Goal: Task Accomplishment & Management: Complete application form

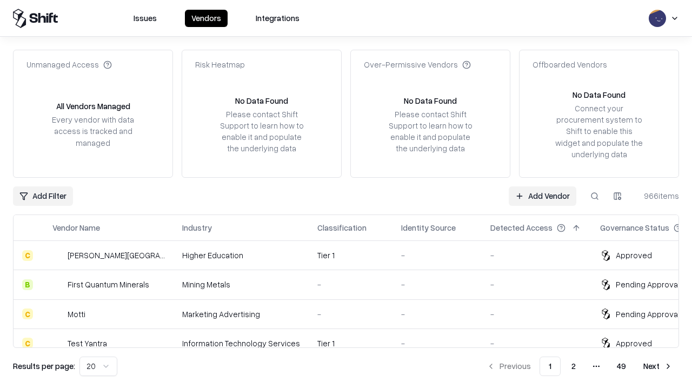
click at [543, 196] on link "Add Vendor" at bounding box center [543, 196] width 68 height 19
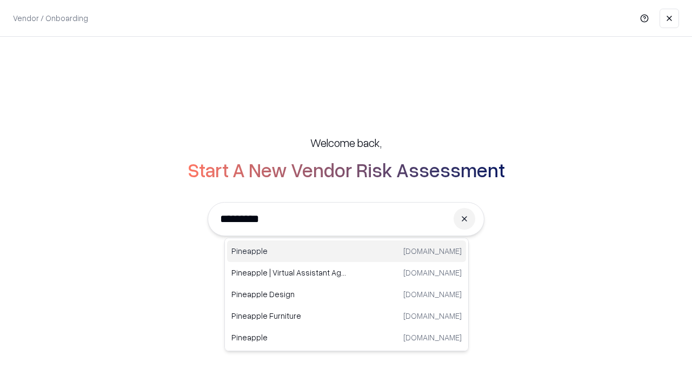
click at [347, 252] on div "Pineapple [DOMAIN_NAME]" at bounding box center [346, 252] width 239 height 22
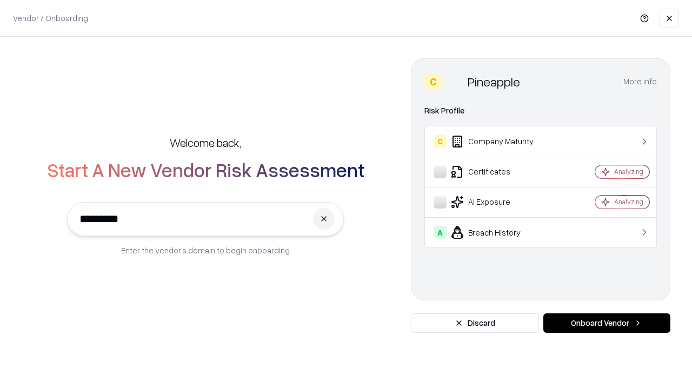
type input "*********"
click at [607, 323] on button "Onboard Vendor" at bounding box center [607, 323] width 127 height 19
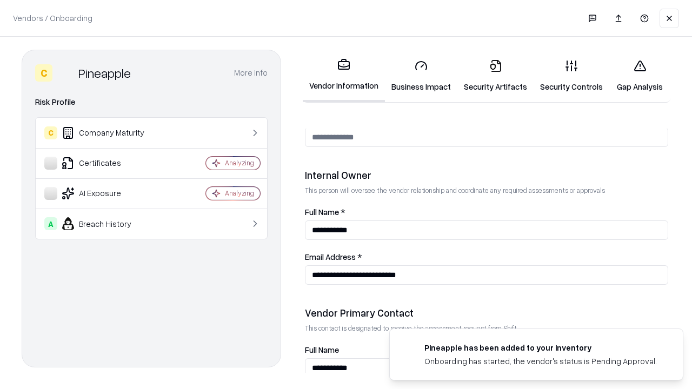
scroll to position [560, 0]
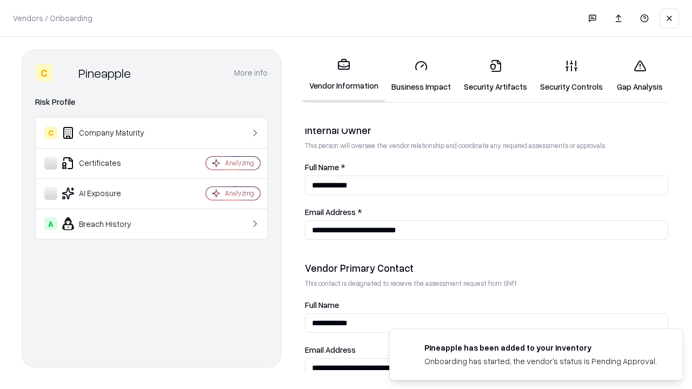
click at [495, 76] on link "Security Artifacts" at bounding box center [496, 76] width 76 height 50
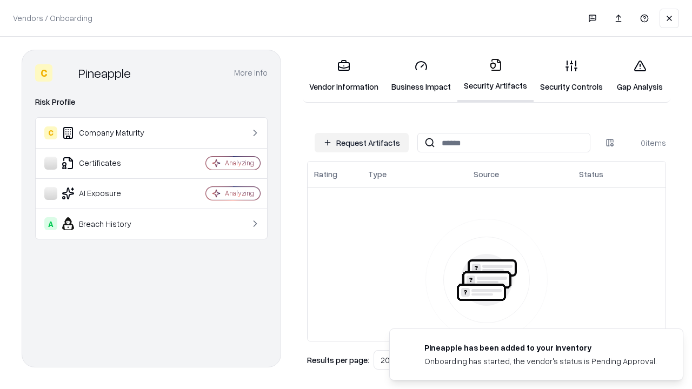
click at [362, 143] on button "Request Artifacts" at bounding box center [362, 142] width 94 height 19
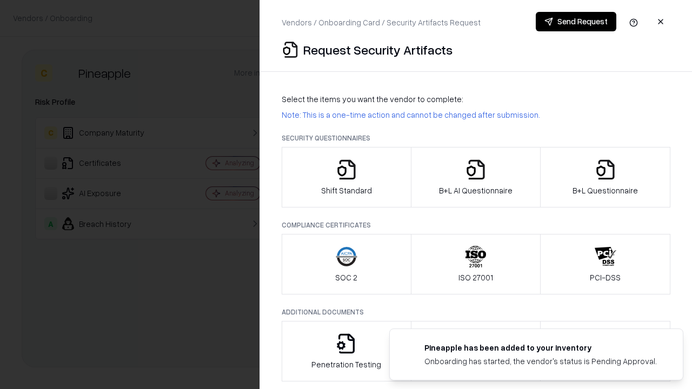
click at [605, 177] on icon "button" at bounding box center [606, 170] width 22 height 22
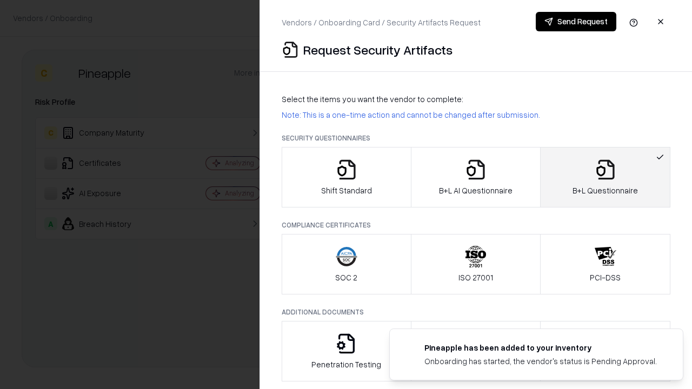
click at [475, 177] on icon "button" at bounding box center [476, 170] width 22 height 22
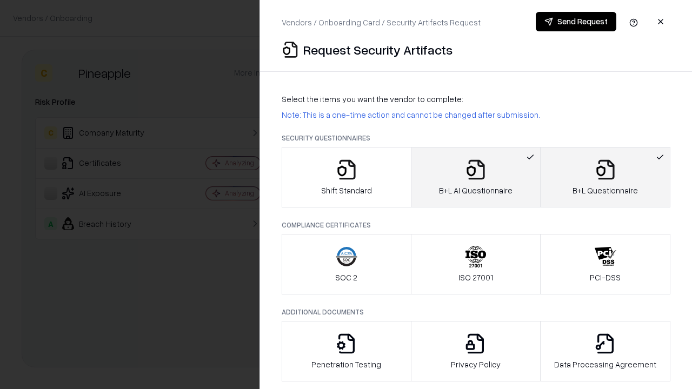
click at [576, 22] on button "Send Request" at bounding box center [576, 21] width 81 height 19
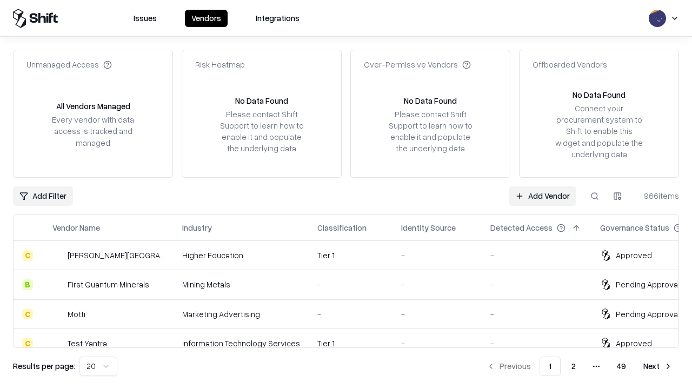
click at [595, 196] on button at bounding box center [594, 196] width 19 height 19
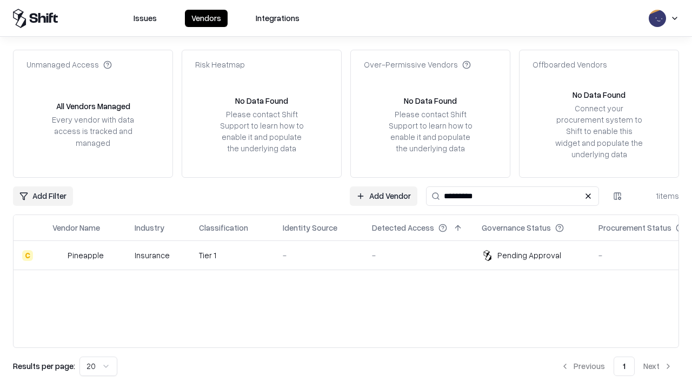
type input "*********"
click at [353, 255] on div "-" at bounding box center [319, 255] width 72 height 11
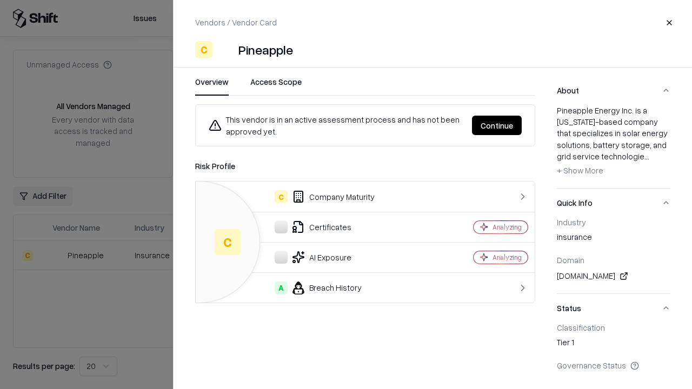
click at [497, 125] on button "Continue" at bounding box center [497, 125] width 50 height 19
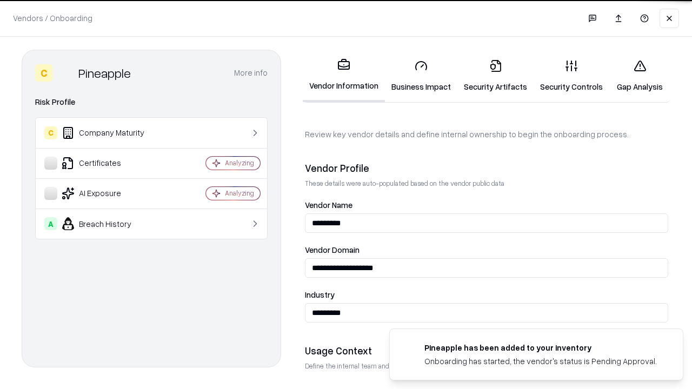
click at [495, 76] on link "Security Artifacts" at bounding box center [496, 76] width 76 height 50
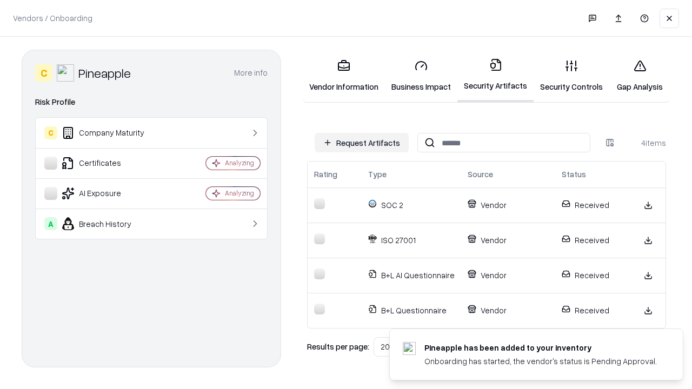
click at [640, 76] on link "Gap Analysis" at bounding box center [640, 76] width 61 height 50
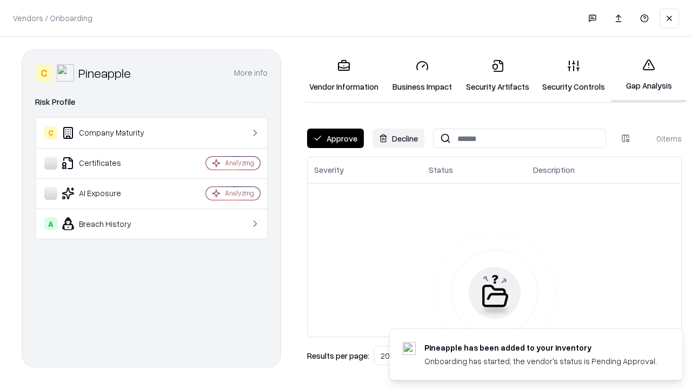
click at [335, 138] on button "Approve" at bounding box center [335, 138] width 57 height 19
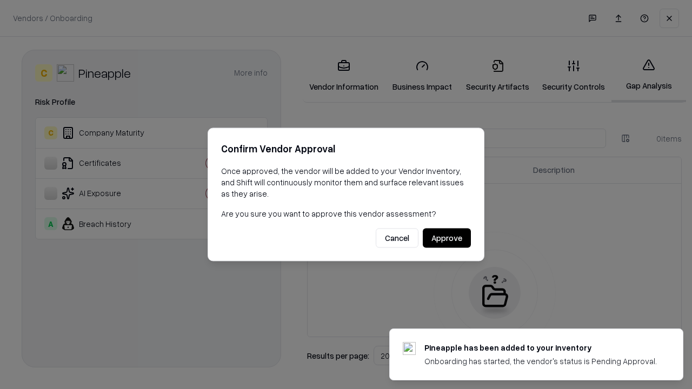
click at [447, 238] on button "Approve" at bounding box center [447, 238] width 48 height 19
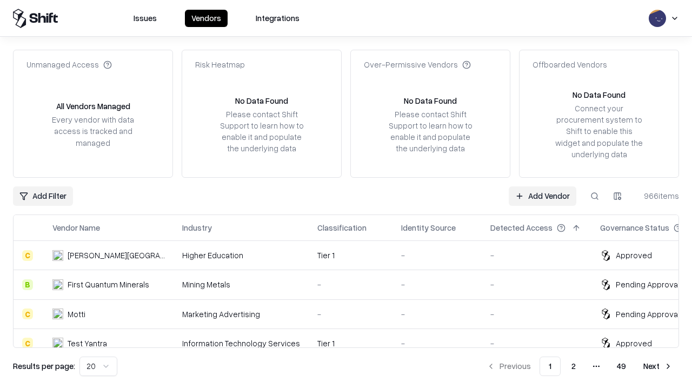
type input "*********"
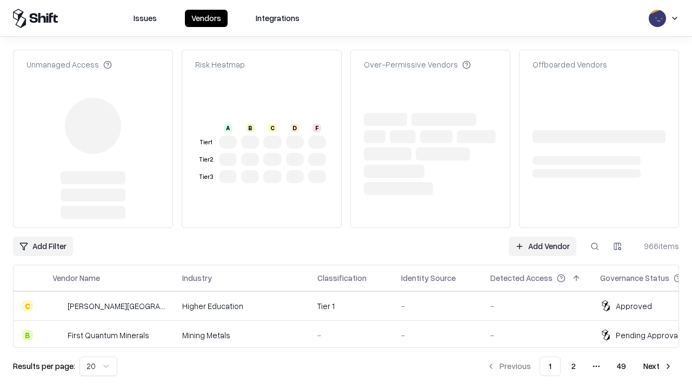
click at [543, 237] on link "Add Vendor" at bounding box center [543, 246] width 68 height 19
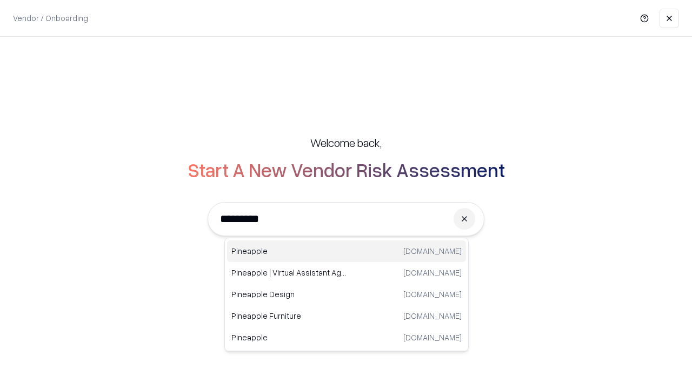
click at [347, 252] on div "Pineapple pineappleenergy.com" at bounding box center [346, 252] width 239 height 22
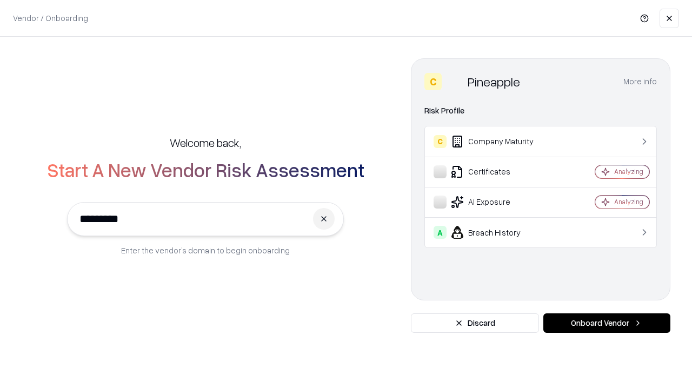
type input "*********"
click at [607, 323] on button "Onboard Vendor" at bounding box center [607, 323] width 127 height 19
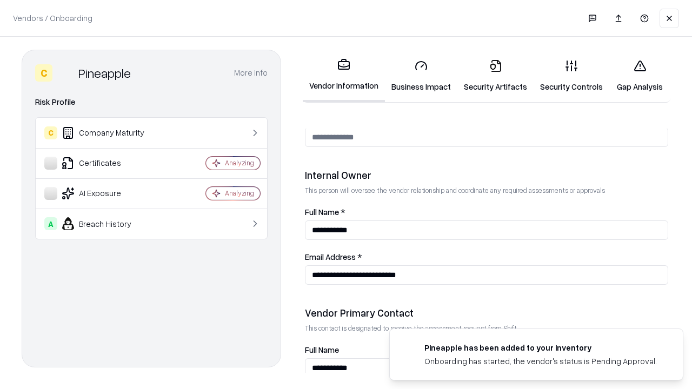
scroll to position [560, 0]
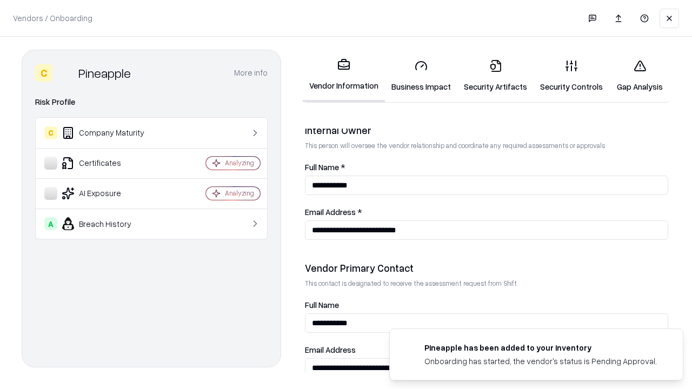
click at [640, 76] on link "Gap Analysis" at bounding box center [640, 76] width 61 height 50
